Goal: Task Accomplishment & Management: Manage account settings

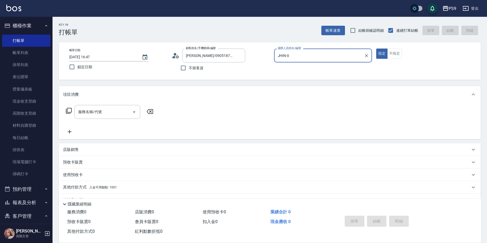
scroll to position [14, 0]
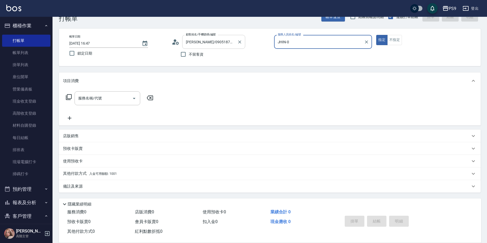
click at [243, 42] on div "[PERSON_NAME]/0905187485/null 顧客姓名/手機號碼/編號" at bounding box center [213, 42] width 63 height 14
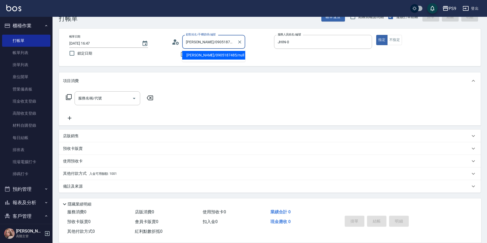
click at [148, 76] on div "項目消費" at bounding box center [270, 80] width 422 height 17
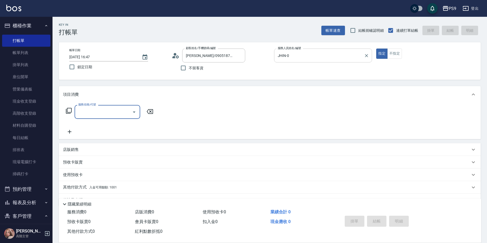
scroll to position [0, 0]
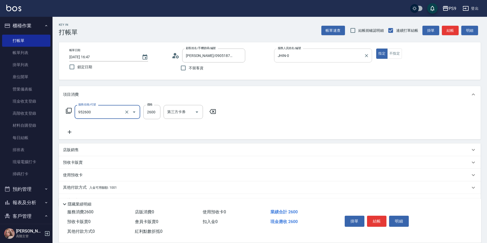
type input "過年-燙B(952600)"
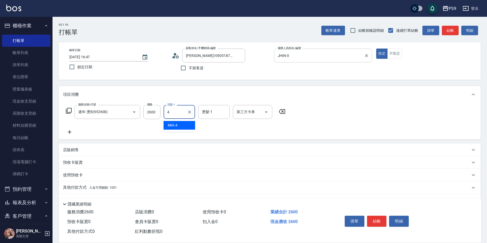
type input "MIA-4"
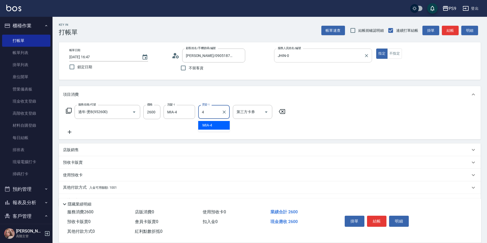
type input "MIA-4"
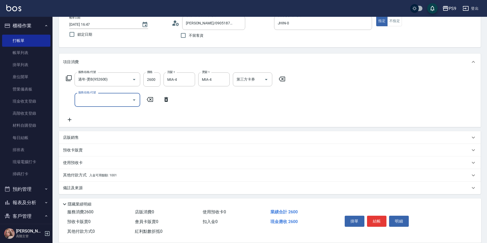
scroll to position [34, 0]
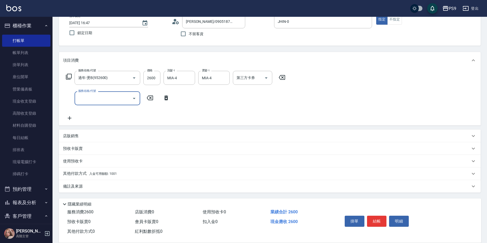
click at [114, 174] on span "入金可用餘額: 1001" at bounding box center [103, 174] width 28 height 4
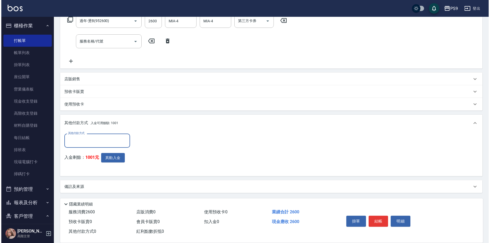
scroll to position [91, 0]
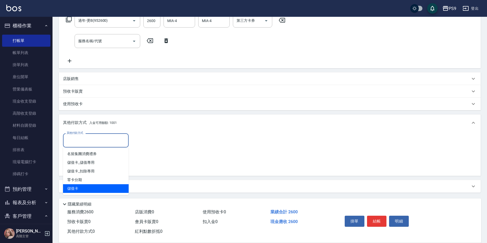
type input "儲值卡"
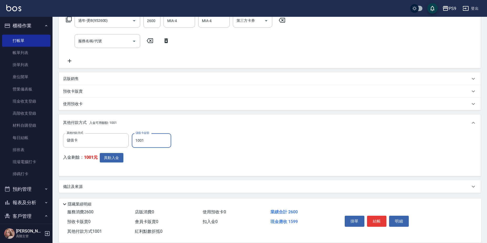
type input "1001"
click at [116, 155] on button "異動入金" at bounding box center [112, 158] width 24 height 10
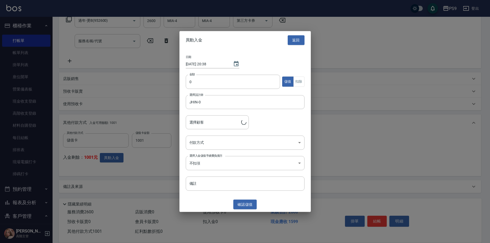
type input "[PERSON_NAME]/0905187485"
click at [219, 86] on input "0" at bounding box center [233, 82] width 95 height 14
type input "1001"
click at [298, 78] on button "扣除" at bounding box center [298, 82] width 11 height 10
click at [258, 143] on body "PS9 登出 櫃檯作業 打帳單 帳單列表 掛單列表 座位開單 營業儀表板 現金收支登錄 高階收支登錄 材料自購登錄 每日結帳 排班表 現場電腦打卡 掃碼打卡 …" at bounding box center [245, 76] width 490 height 335
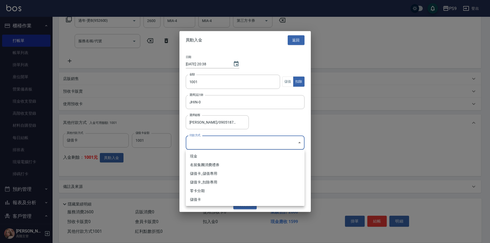
click at [251, 182] on li "儲值卡_扣除專用" at bounding box center [245, 182] width 119 height 9
type input "儲值卡_扣除專用"
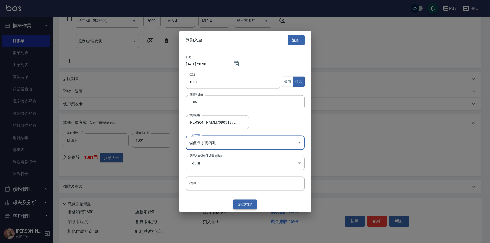
click at [247, 205] on button "確認 扣除" at bounding box center [245, 205] width 24 height 10
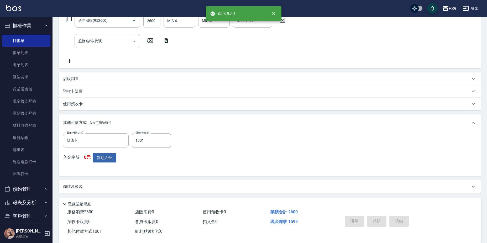
type input "[DATE] 20:38"
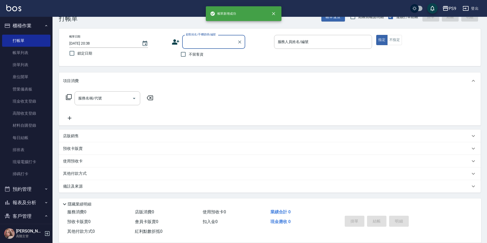
scroll to position [0, 0]
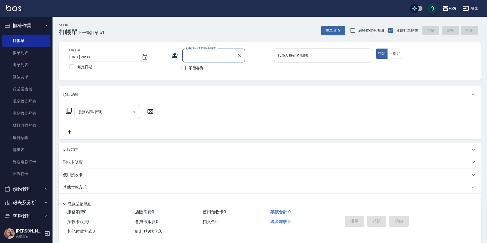
type input "T"
type input "[PERSON_NAME]/0970340928/null"
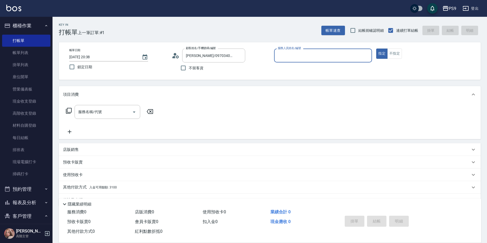
type input "JHIN-0"
click at [376, 49] on button "指定" at bounding box center [381, 54] width 11 height 10
type button "true"
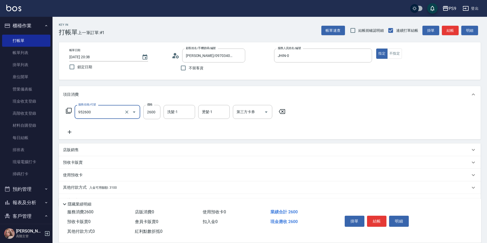
type input "過年-燙B(952600)"
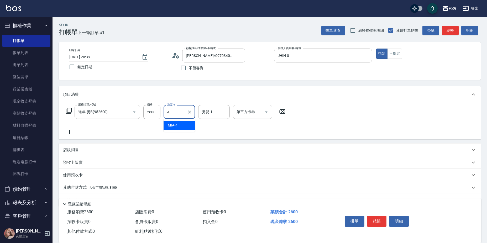
type input "MIA-4"
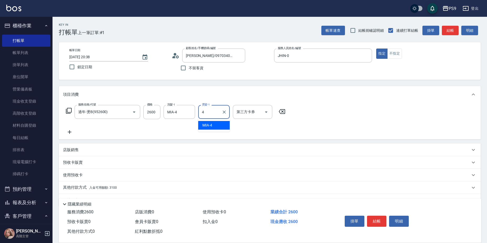
type input "MIA-4"
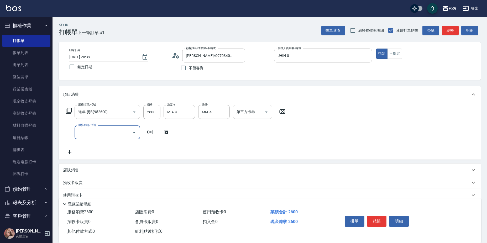
drag, startPoint x: 265, startPoint y: 113, endPoint x: 264, endPoint y: 115, distance: 3.1
click at [265, 113] on icon "Open" at bounding box center [266, 112] width 6 height 6
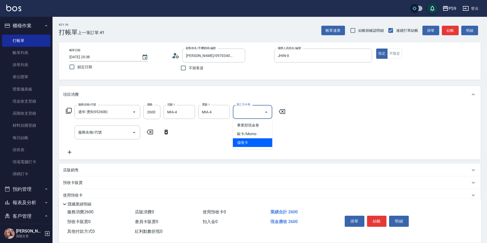
type input "儲值卡"
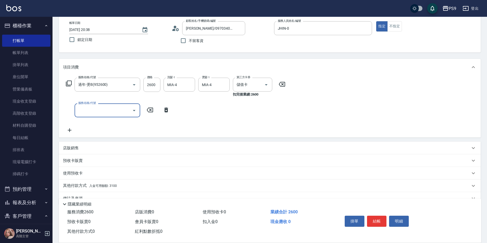
scroll to position [39, 0]
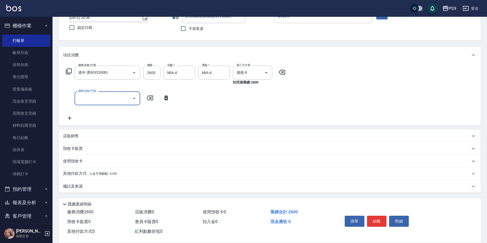
click at [96, 175] on span "入金可用餘額: 3100" at bounding box center [103, 174] width 28 height 4
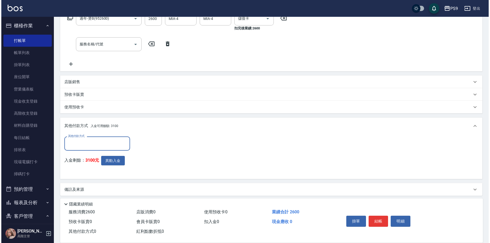
scroll to position [96, 0]
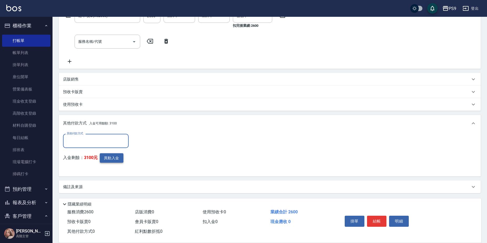
click at [105, 153] on button "異動入金" at bounding box center [112, 158] width 24 height 10
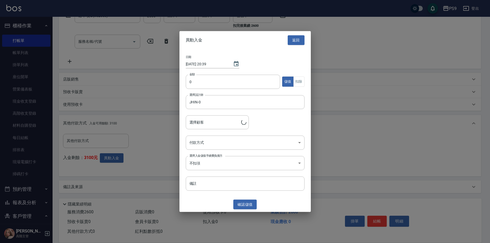
type input "[PERSON_NAME]/0970340928"
click at [207, 77] on input "0" at bounding box center [233, 82] width 95 height 14
type input "2600"
click at [301, 81] on button "扣除" at bounding box center [298, 82] width 11 height 10
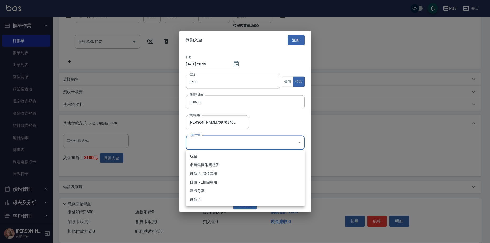
click at [250, 142] on body "PS9 登出 櫃檯作業 打帳單 帳單列表 掛單列表 座位開單 營業儀表板 現金收支登錄 高階收支登錄 材料自購登錄 每日結帳 排班表 現場電腦打卡 掃碼打卡 …" at bounding box center [245, 74] width 490 height 340
click at [237, 182] on li "儲值卡_扣除專用" at bounding box center [245, 182] width 119 height 9
type input "儲值卡_扣除專用"
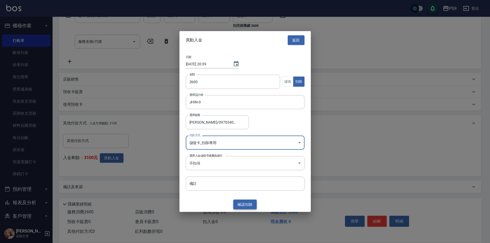
click at [248, 203] on button "確認 扣除" at bounding box center [245, 205] width 24 height 10
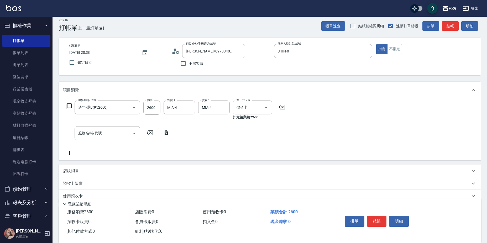
scroll to position [0, 0]
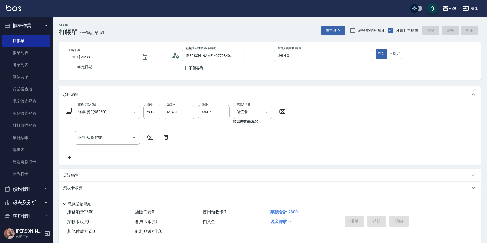
type input "[DATE] 20:39"
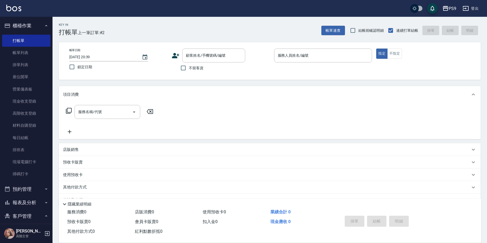
click at [197, 67] on span "不留客資" at bounding box center [196, 68] width 15 height 6
click at [189, 67] on input "不留客資" at bounding box center [183, 67] width 11 height 11
checkbox input "true"
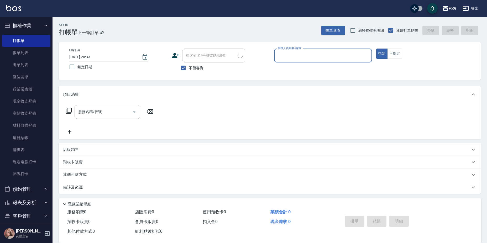
type input "[PERSON_NAME]/0966434547/"
click at [376, 49] on button "指定" at bounding box center [381, 54] width 11 height 10
type input "JHIN-0"
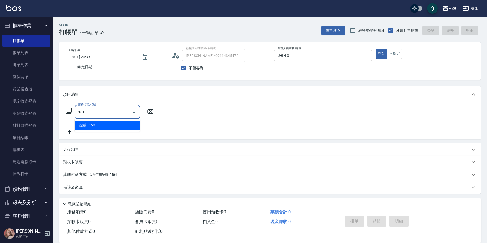
click at [118, 106] on div "101 服務名稱/代號" at bounding box center [108, 112] width 66 height 14
click at [126, 111] on input "101" at bounding box center [103, 111] width 53 height 9
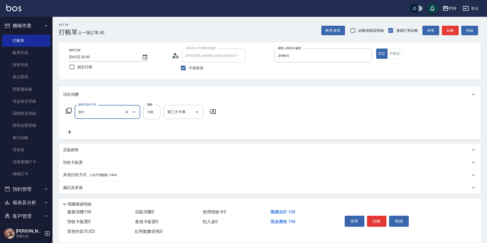
type input "剪-150(301)"
type input "500"
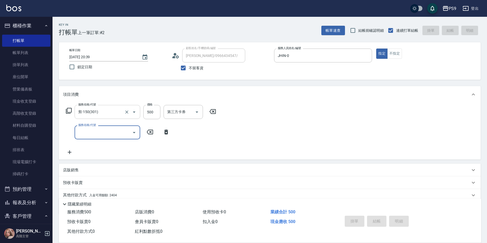
type input "[DATE] 20:40"
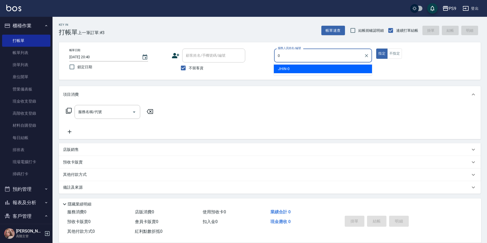
type input "JHIN-0"
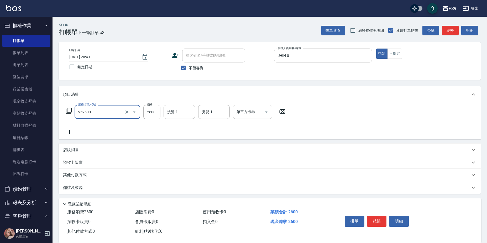
type input "過年-燙B(952600)"
type input "27"
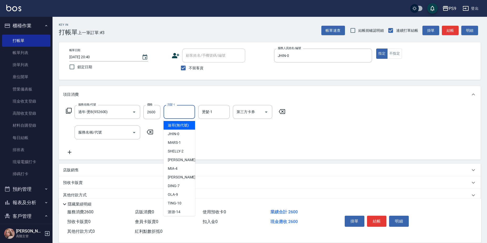
click at [182, 116] on input "洗髮-1" at bounding box center [179, 111] width 27 height 9
type input "稜稜-37"
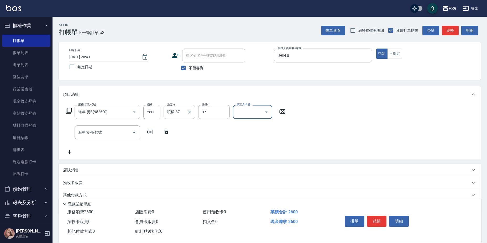
type input "稜稜-37"
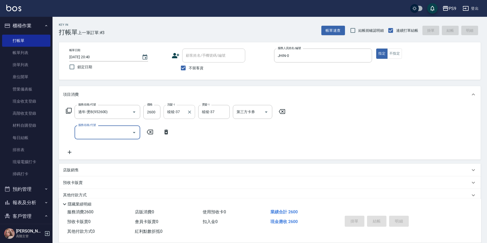
type input "[DATE] 20:41"
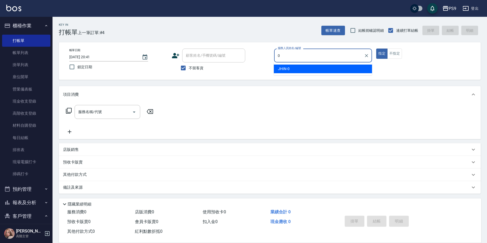
type input "JHIN-0"
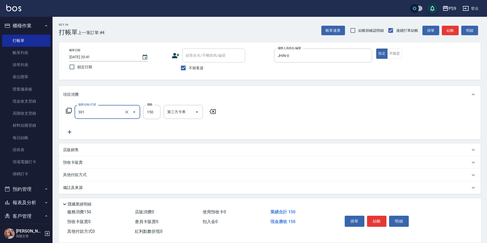
type input "剪-150(301)"
type input "599"
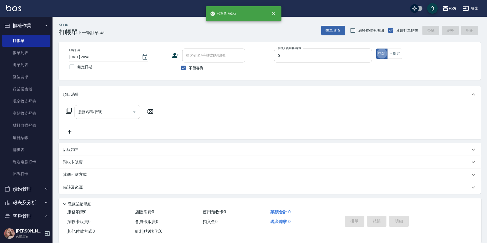
type input "JHIN-0"
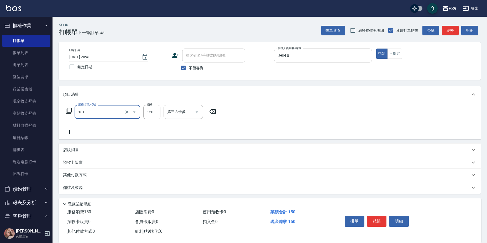
type input "洗髮(101)"
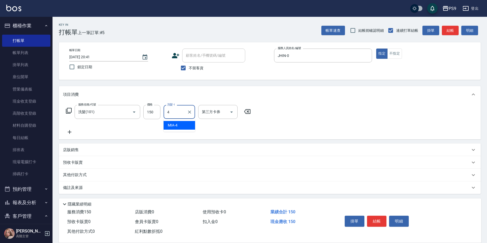
type input "MIA-4"
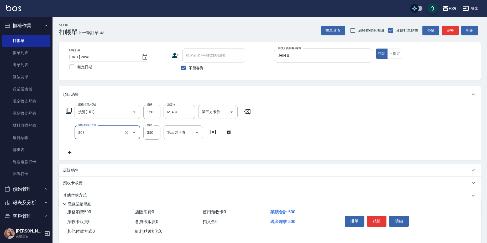
type input "剪-350(308)"
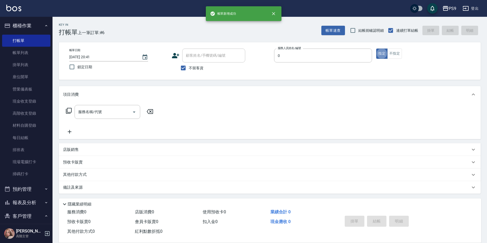
type input "JHIN-0"
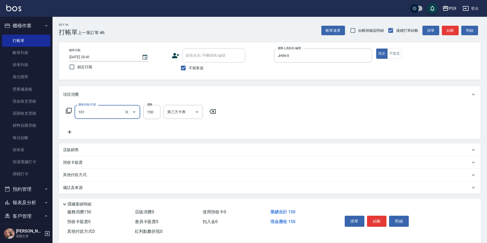
type input "洗髮(101)"
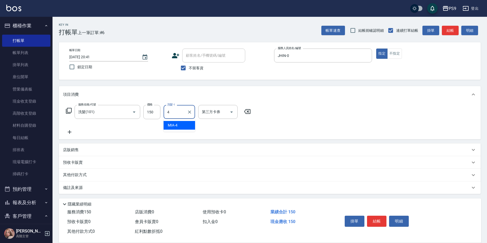
type input "MIA-4"
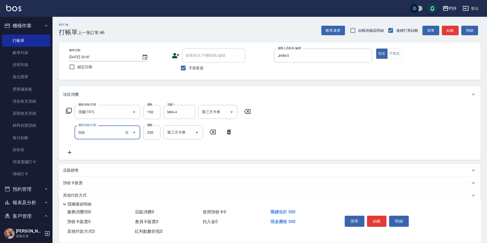
type input "剪-350(308)"
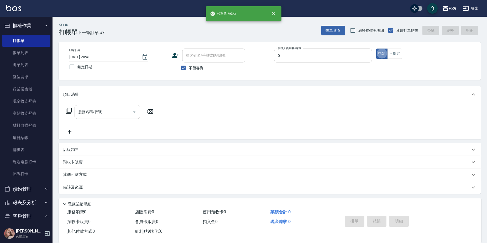
type input "JHIN-0"
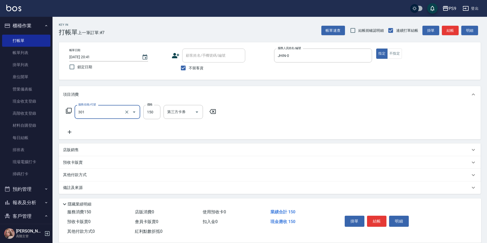
type input "剪-150(301)"
type input "500"
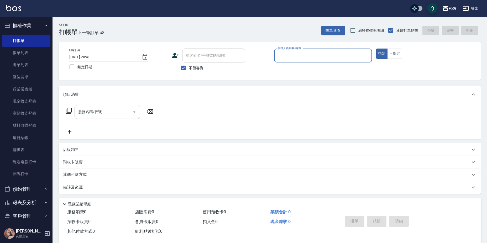
click at [197, 70] on span "不留客資" at bounding box center [196, 68] width 15 height 6
click at [189, 70] on input "不留客資" at bounding box center [183, 67] width 11 height 11
checkbox input "false"
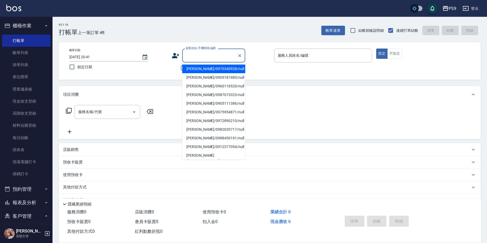
click at [202, 58] on input "顧客姓名/手機號碼/編號" at bounding box center [210, 55] width 50 height 9
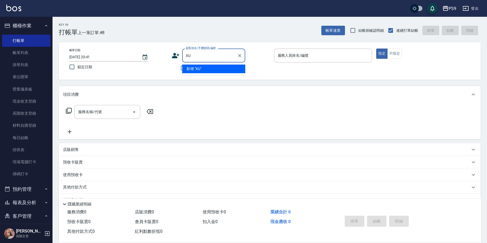
type input "X"
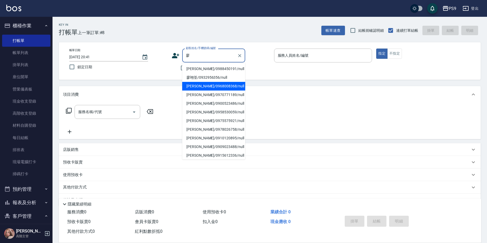
click at [197, 84] on li "[PERSON_NAME]/0968008368/null" at bounding box center [213, 86] width 63 height 9
type input "[PERSON_NAME]/0968008368/null"
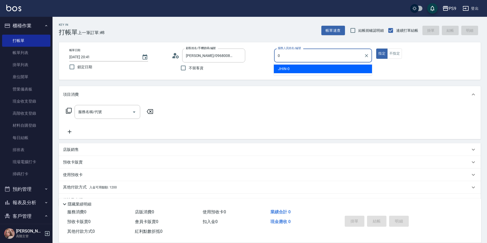
type input "JHIN-0"
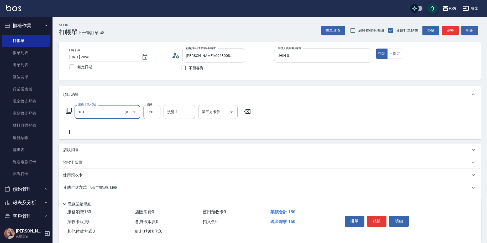
type input "洗髮(101)"
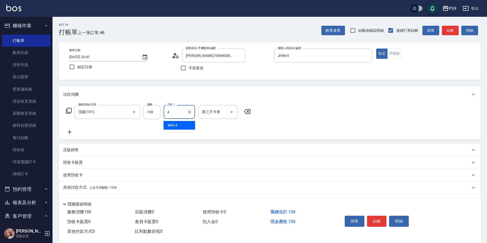
type input "MIA-4"
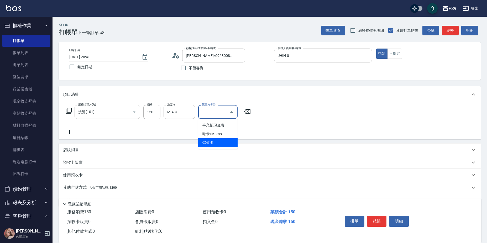
type input "儲值卡"
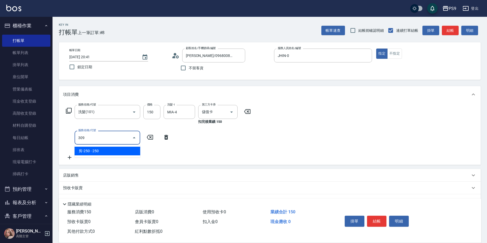
type input "剪-250(309)"
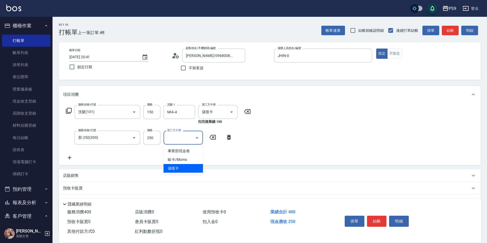
type input "儲值卡"
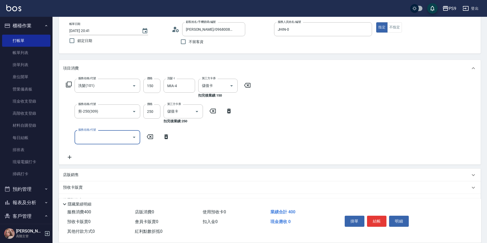
scroll to position [65, 0]
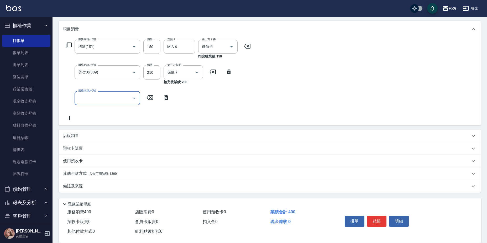
click at [135, 175] on div "其他付款方式 入金可用餘額: 1200" at bounding box center [266, 174] width 407 height 6
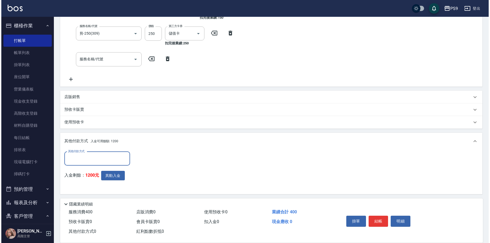
scroll to position [0, 0]
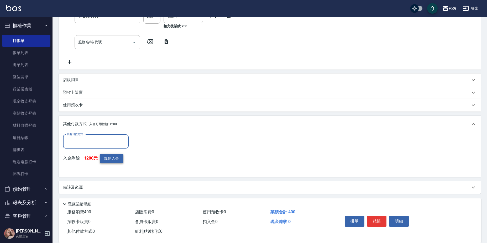
click at [114, 155] on button "異動入金" at bounding box center [112, 159] width 24 height 10
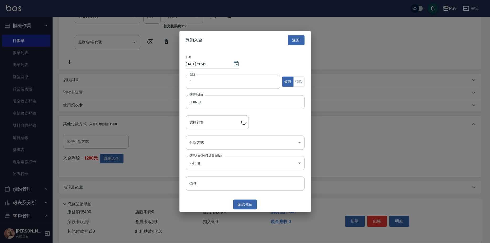
type input "[PERSON_NAME]/0968008368"
click at [203, 80] on input "0" at bounding box center [233, 82] width 95 height 14
type input "400"
click at [302, 80] on button "扣除" at bounding box center [298, 82] width 11 height 10
click at [252, 149] on body "PS9 登出 櫃檯作業 打帳單 帳單列表 掛單列表 座位開單 營業儀表板 現金收支登錄 高階收支登錄 材料自購登錄 每日結帳 排班表 現場電腦打卡 掃碼打卡 …" at bounding box center [245, 61] width 490 height 365
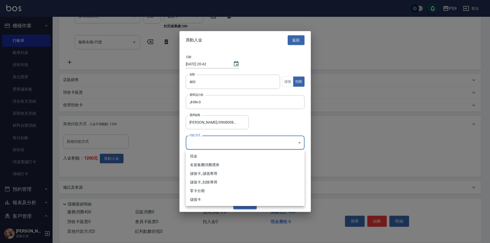
click at [238, 185] on li "儲值卡_扣除專用" at bounding box center [245, 182] width 119 height 9
type input "儲值卡_扣除專用"
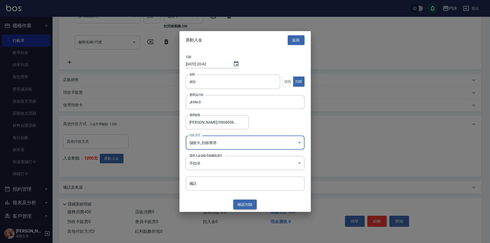
click at [247, 202] on button "確認 扣除" at bounding box center [245, 205] width 24 height 10
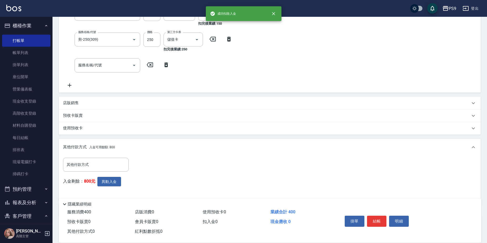
scroll to position [121, 0]
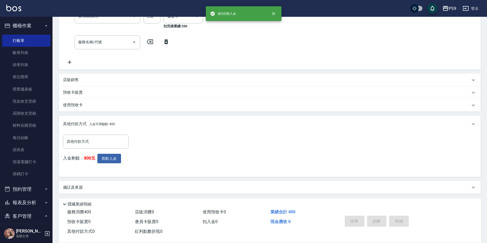
type input "[DATE] 20:42"
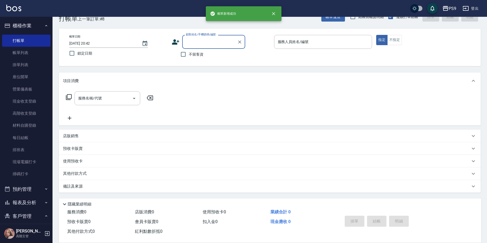
scroll to position [0, 0]
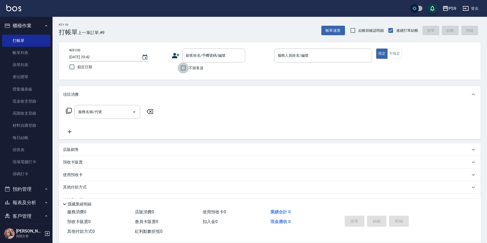
drag, startPoint x: 188, startPoint y: 63, endPoint x: 187, endPoint y: 68, distance: 5.0
click at [188, 67] on input "不留客資" at bounding box center [183, 67] width 11 height 11
checkbox input "true"
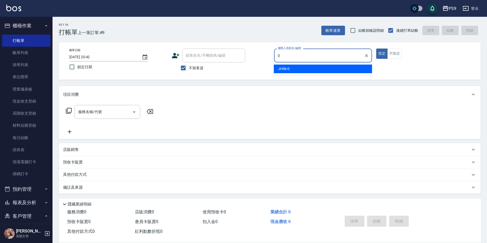
type input "JHIN-0"
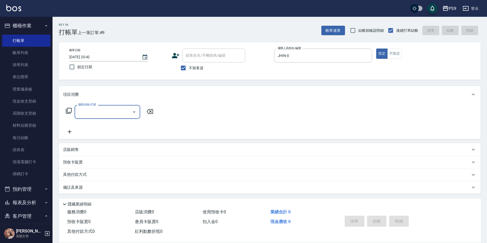
type input "9"
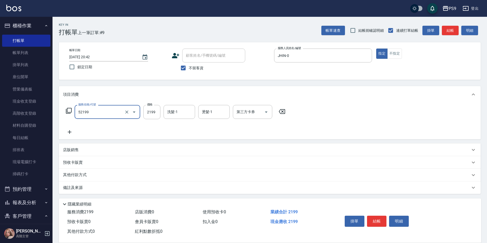
type input "燙髮(52199)"
type input "2200"
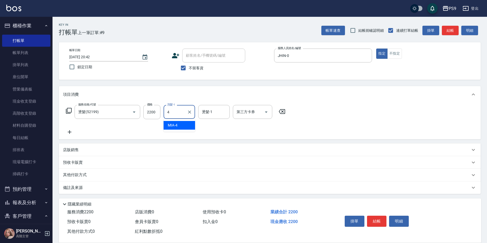
type input "MIA-4"
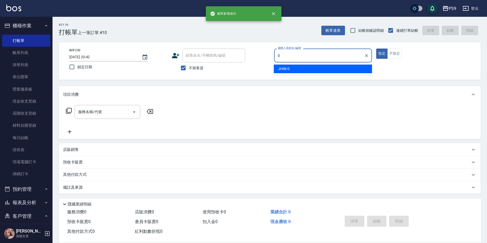
type input "JHIN-0"
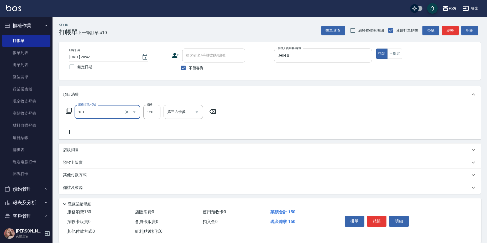
type input "洗髮(101)"
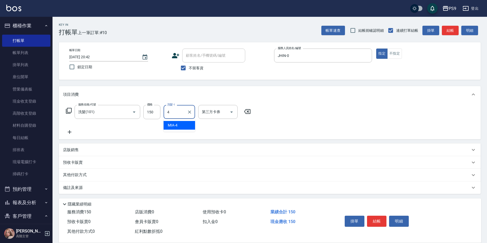
type input "MIA-4"
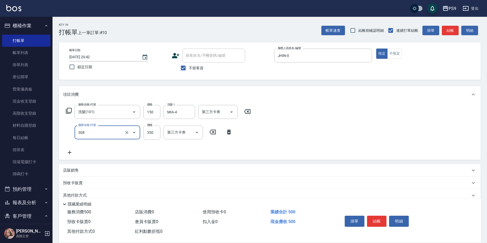
type input "剪-350(308)"
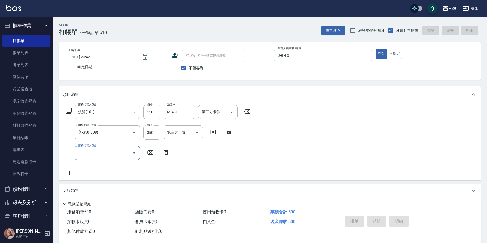
type input "[DATE] 20:43"
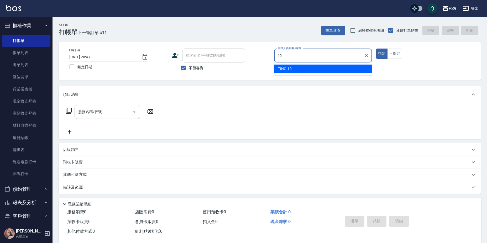
type input "TING-10"
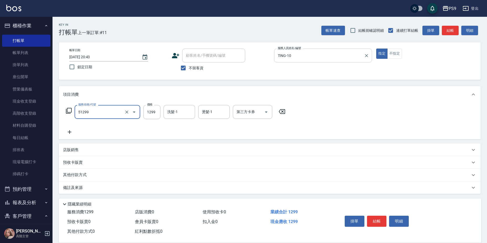
type input "2A燙髮套餐(51299)"
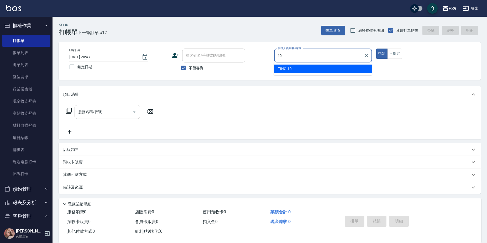
type input "TING-10"
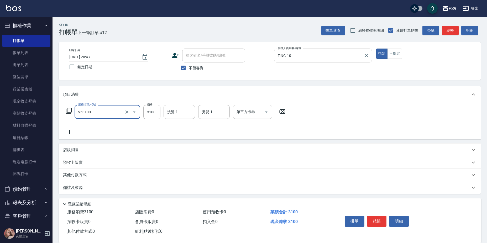
type input "過年-燙A(953100)"
click at [147, 108] on input "3100" at bounding box center [151, 112] width 17 height 14
type input "3099"
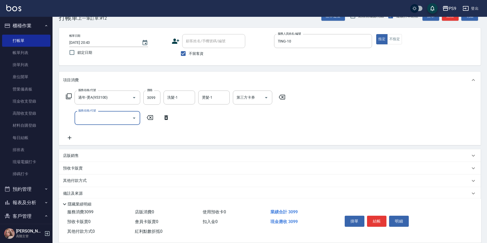
scroll to position [22, 0]
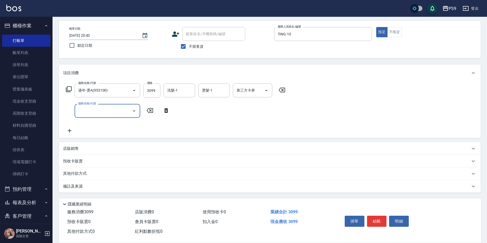
click at [135, 145] on div "店販銷售" at bounding box center [270, 148] width 422 height 13
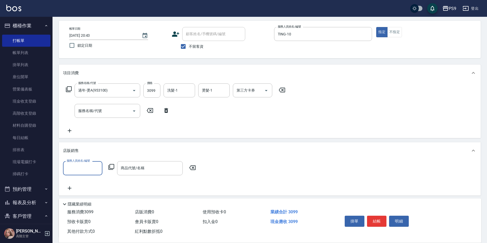
scroll to position [0, 0]
type input "TING-10"
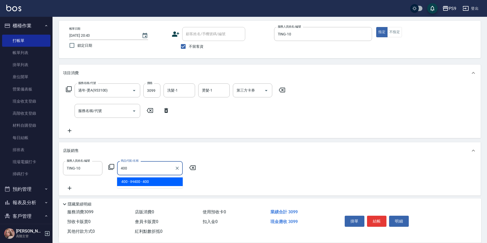
type input "IH400"
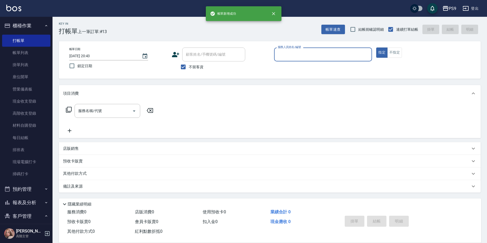
scroll to position [1, 0]
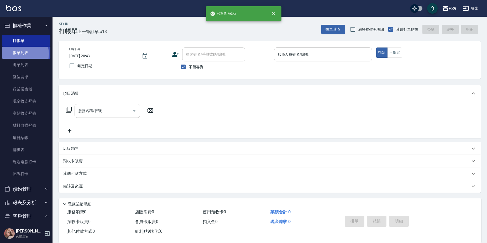
click at [17, 54] on link "帳單列表" at bounding box center [26, 53] width 48 height 12
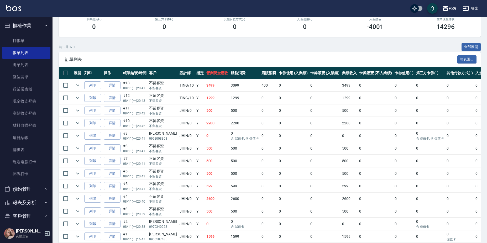
scroll to position [103, 0]
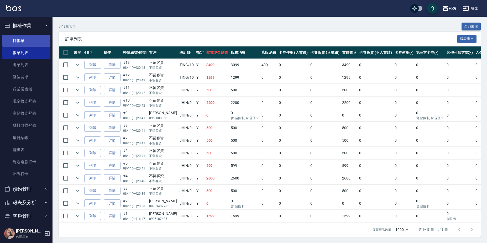
click at [20, 38] on link "打帳單" at bounding box center [26, 41] width 48 height 12
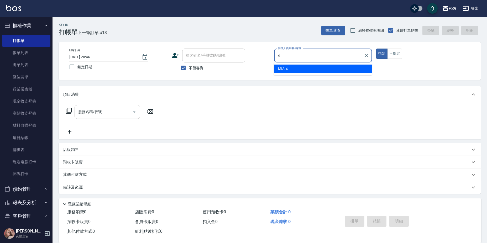
type input "MIA-4"
type button "true"
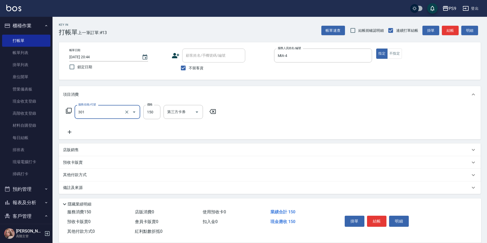
type input "剪-150(301)"
type input "300"
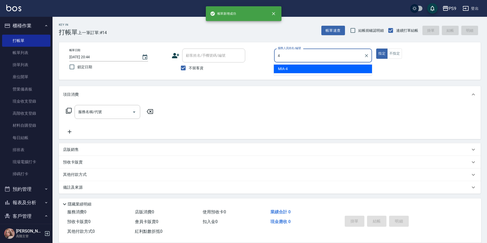
type input "MIA-4"
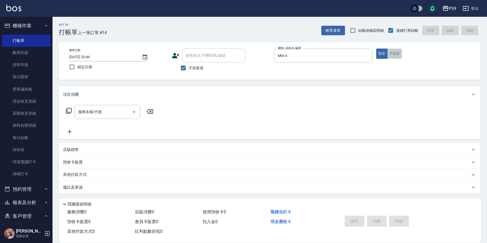
click at [395, 54] on button "不指定" at bounding box center [394, 54] width 15 height 10
type button "false"
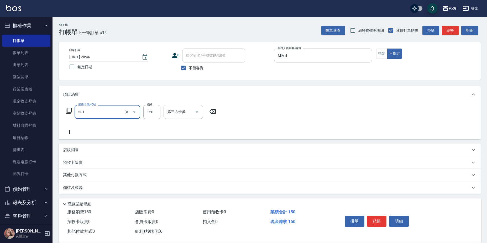
type input "剪-150(301)"
type input "300"
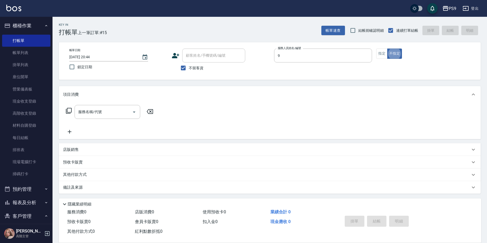
type input "OLA-9"
click at [385, 51] on button "指定" at bounding box center [381, 54] width 11 height 10
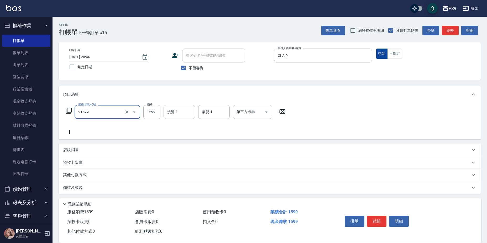
type input "染髮1599(21599)"
type input "1845"
type input "鮪魚-15"
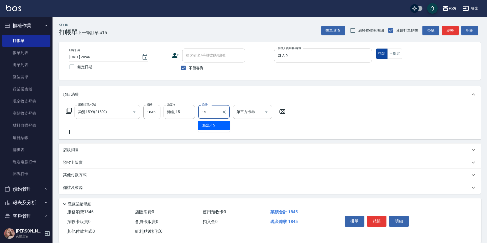
type input "鮪魚-15"
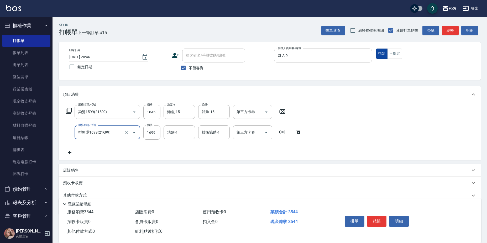
type input "型男燙1699(21699)"
click at [154, 135] on input "1699" at bounding box center [151, 133] width 17 height 14
type input "1845"
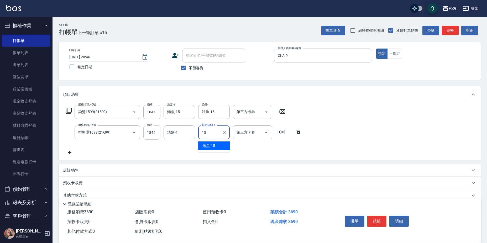
type input "鮪魚-15"
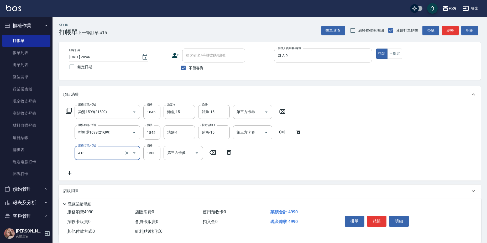
type input "鏡面護髮(413)"
type input "1500"
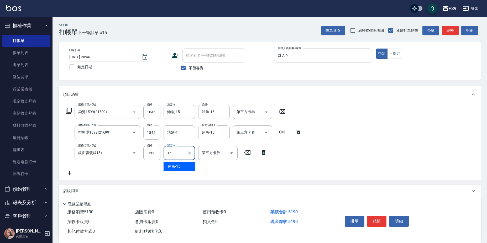
type input "鮪魚-15"
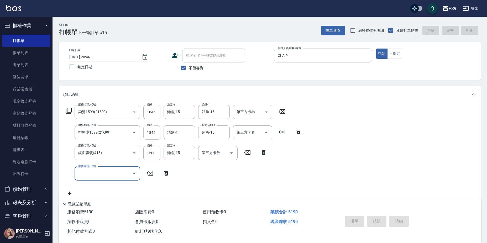
type input "[DATE] 20:45"
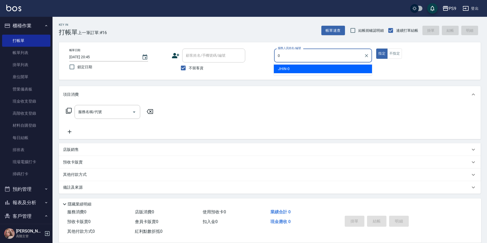
type input "JHIN-0"
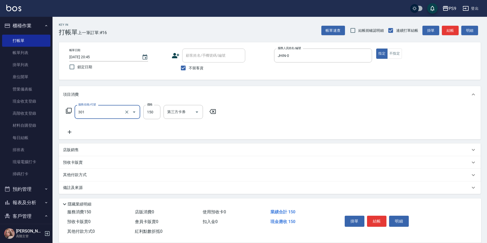
type input "剪-150(301)"
type input "500"
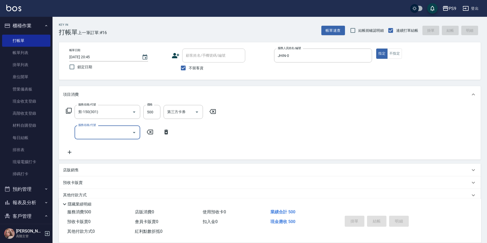
type input "[DATE] 20:54"
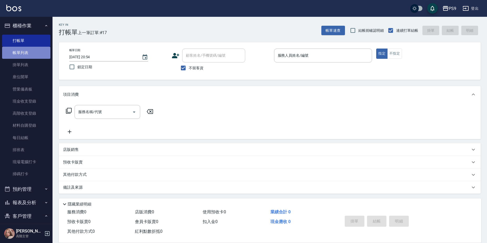
click at [33, 50] on link "帳單列表" at bounding box center [26, 53] width 48 height 12
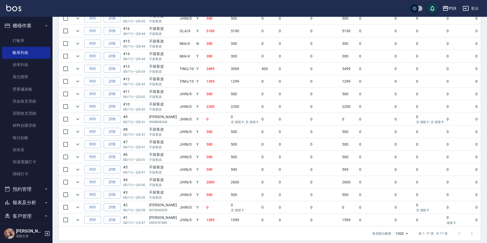
scroll to position [154, 0]
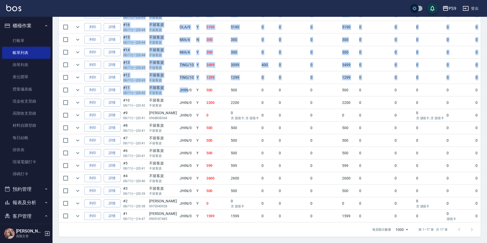
drag, startPoint x: 177, startPoint y: 87, endPoint x: 174, endPoint y: 219, distance: 132.1
click at [174, 219] on div "展開 列印 操作 帳單編號/時間 客戶 設計師 指定 營業現金應收 服務消費 店販消費 卡券使用 (入業績) 卡券販賣 (入業績) 業績收入 卡券販賣 (不入…" at bounding box center [270, 109] width 422 height 227
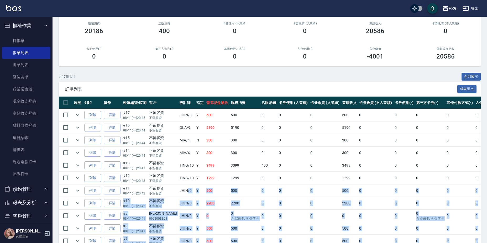
scroll to position [49, 0]
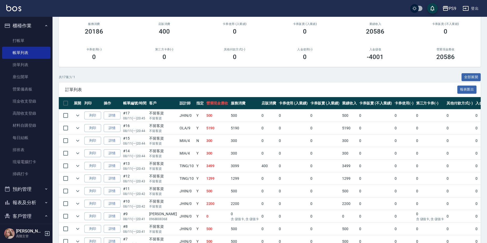
click at [180, 116] on td "JHIN /0" at bounding box center [186, 115] width 17 height 12
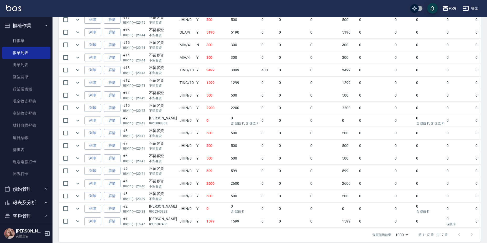
scroll to position [154, 0]
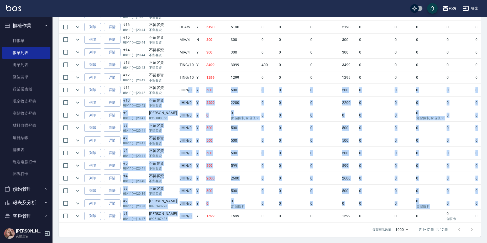
drag, startPoint x: 179, startPoint y: 86, endPoint x: 186, endPoint y: 215, distance: 128.6
click at [186, 215] on tbody "列印 詳情 #17 08/11 (一) 20:45 不留客資 不留客資 JHIN /0 Y 500 500 0 0 0 500 0 0 0 0 0 列印 詳情…" at bounding box center [291, 115] width 464 height 214
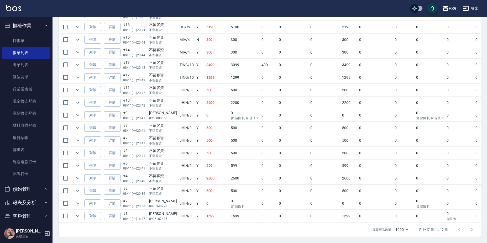
drag, startPoint x: 186, startPoint y: 215, endPoint x: 228, endPoint y: 227, distance: 42.9
click at [228, 227] on div "每頁顯示數量 1000 1000 第 1–17 筆 共 17 筆" at bounding box center [270, 230] width 422 height 14
